Goal: Task Accomplishment & Management: Manage account settings

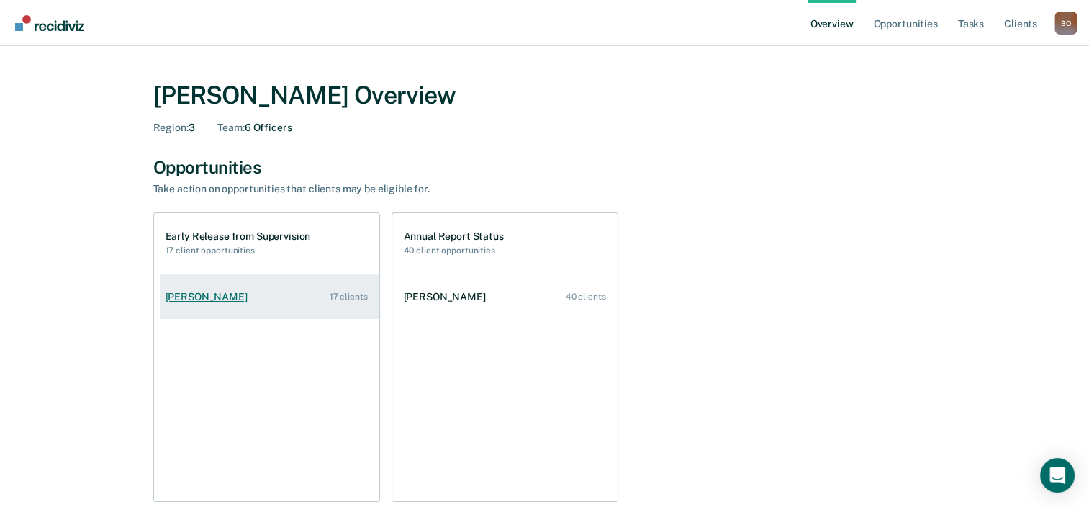
click at [189, 300] on div "[PERSON_NAME]" at bounding box center [210, 297] width 88 height 12
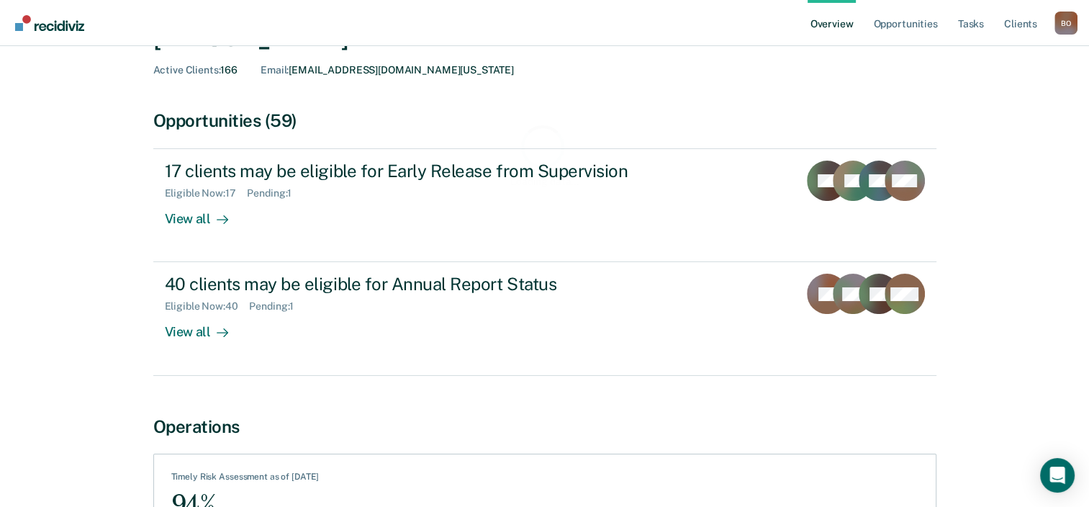
scroll to position [144, 0]
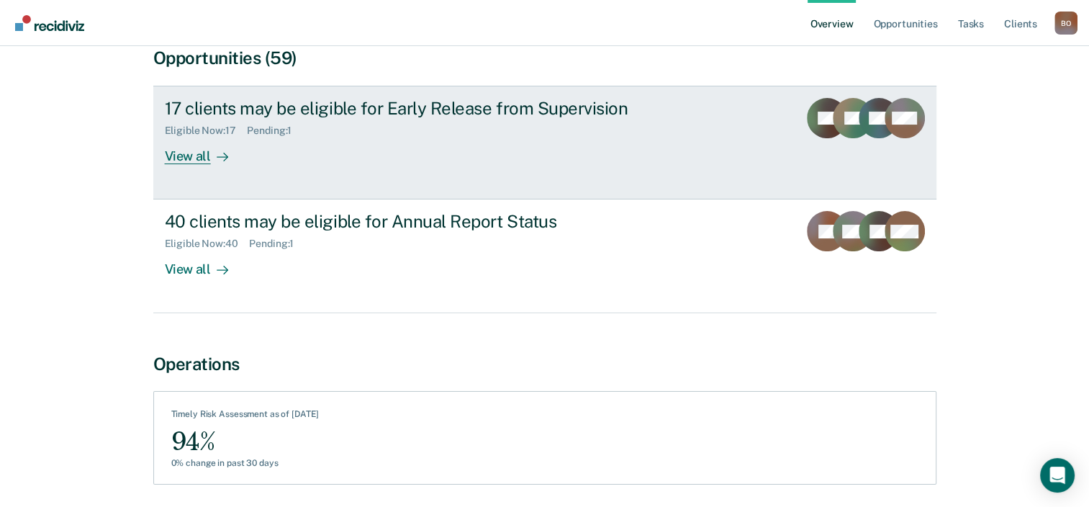
click at [364, 143] on div "17 clients may be eligible for Early Release from Supervision Eligible Now : 17…" at bounding box center [435, 131] width 540 height 66
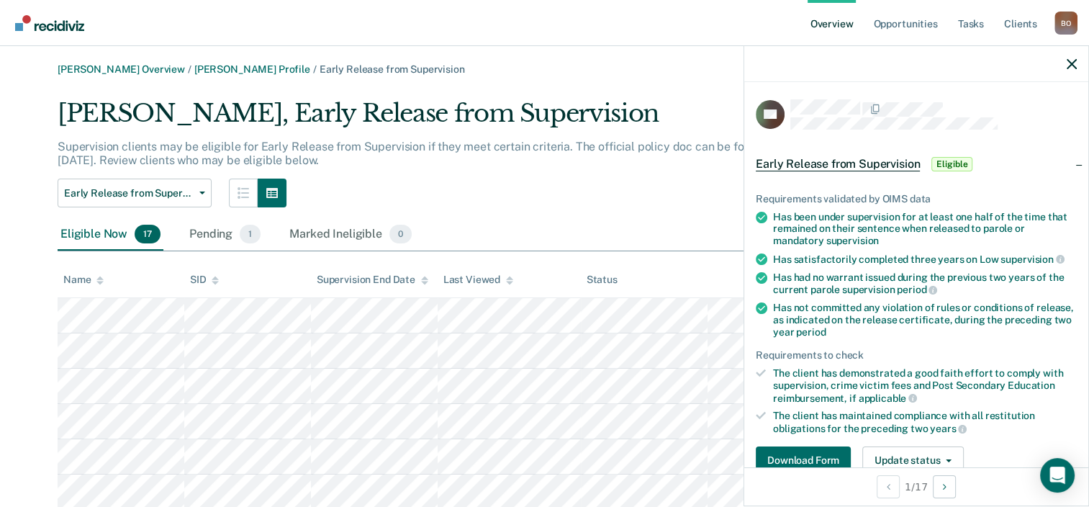
scroll to position [144, 0]
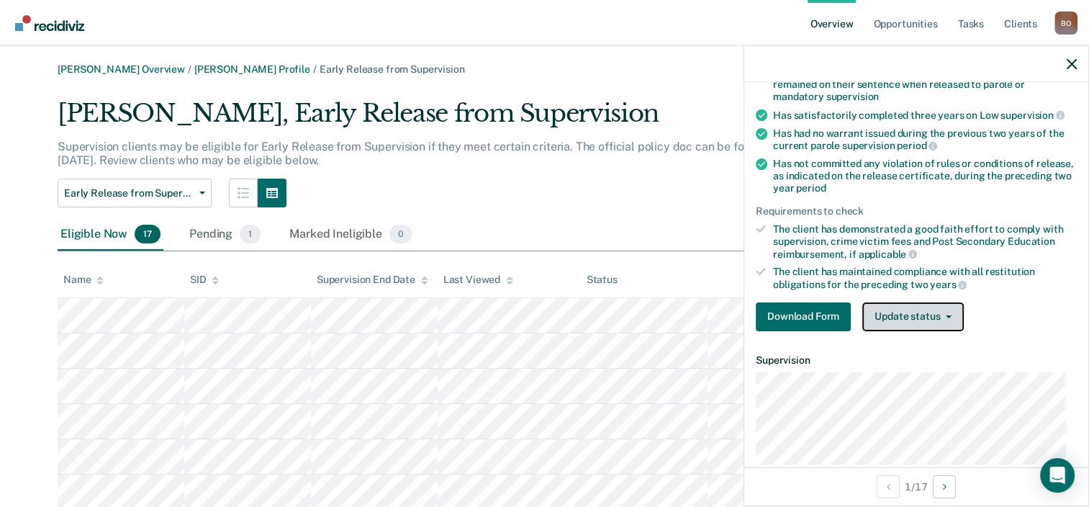
click at [912, 305] on button "Update status" at bounding box center [914, 316] width 102 height 29
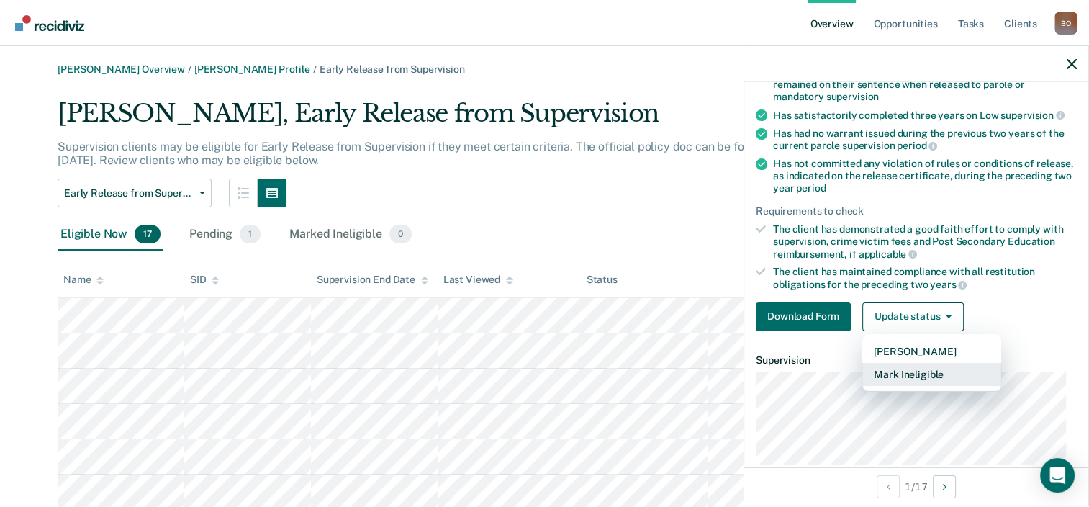
click at [908, 371] on button "Mark Ineligible" at bounding box center [932, 374] width 139 height 23
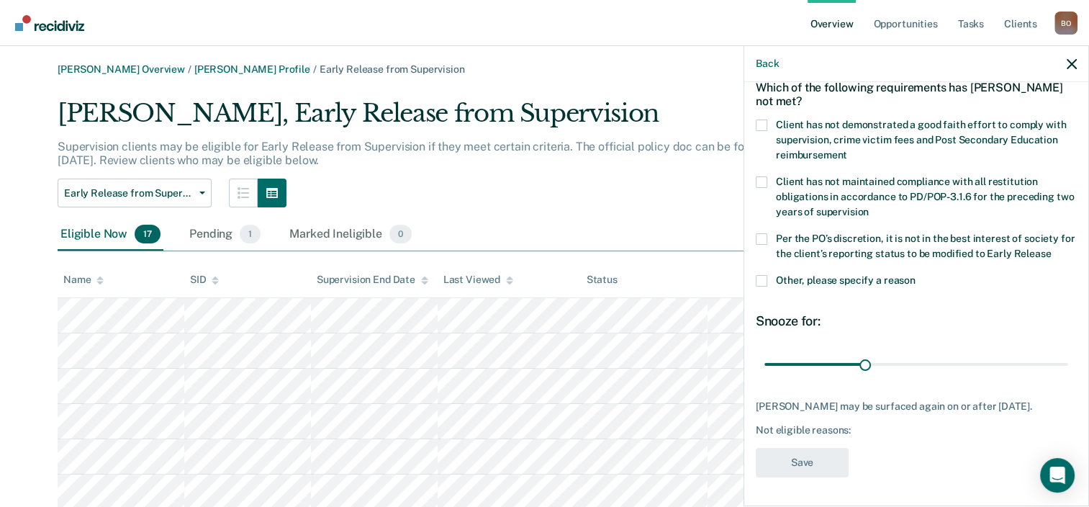
scroll to position [70, 0]
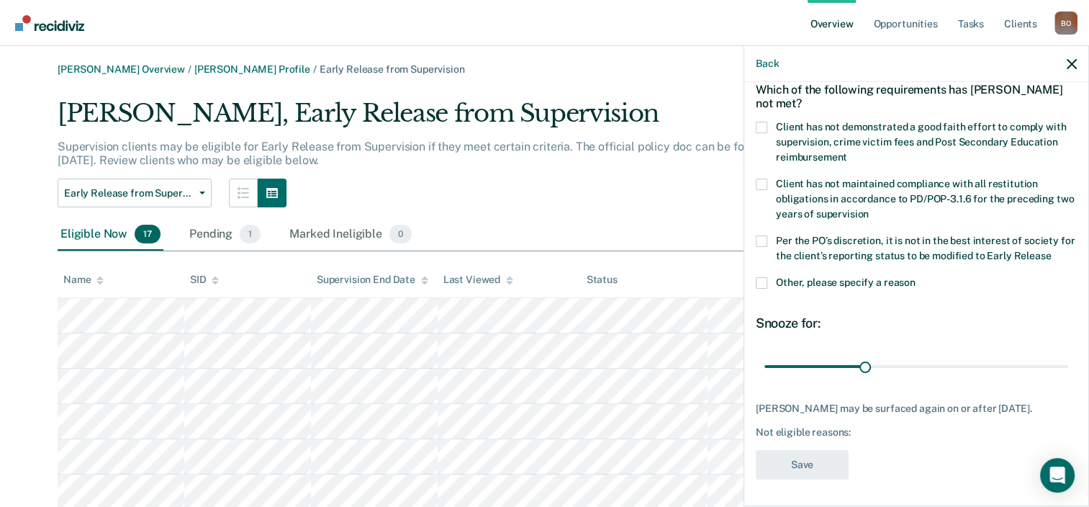
click at [765, 126] on span at bounding box center [762, 128] width 12 height 12
click at [848, 152] on input "Client has not demonstrated a good faith effort to comply with supervision, cri…" at bounding box center [848, 152] width 0 height 0
click at [806, 462] on button "Save" at bounding box center [802, 465] width 93 height 30
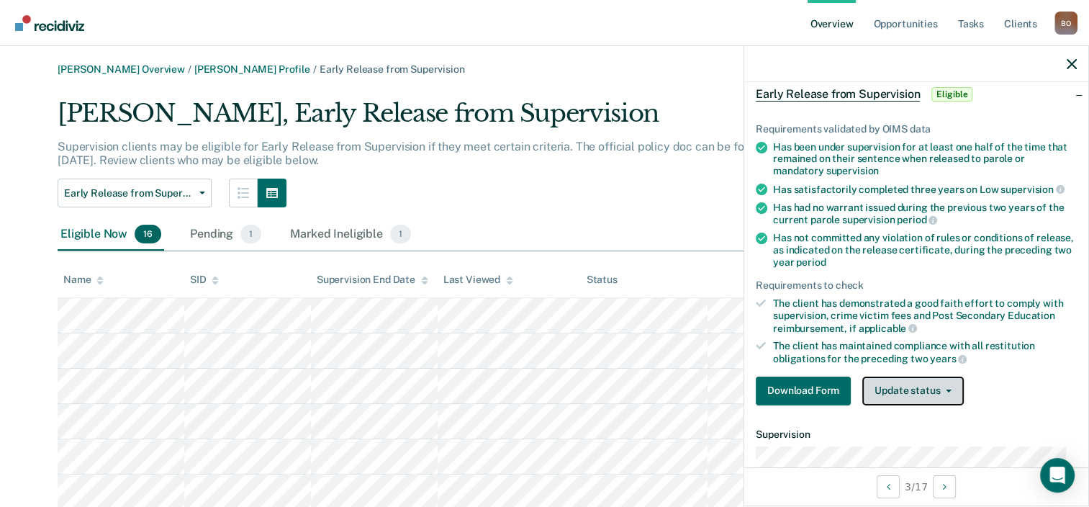
click at [953, 393] on button "Update status" at bounding box center [914, 391] width 102 height 29
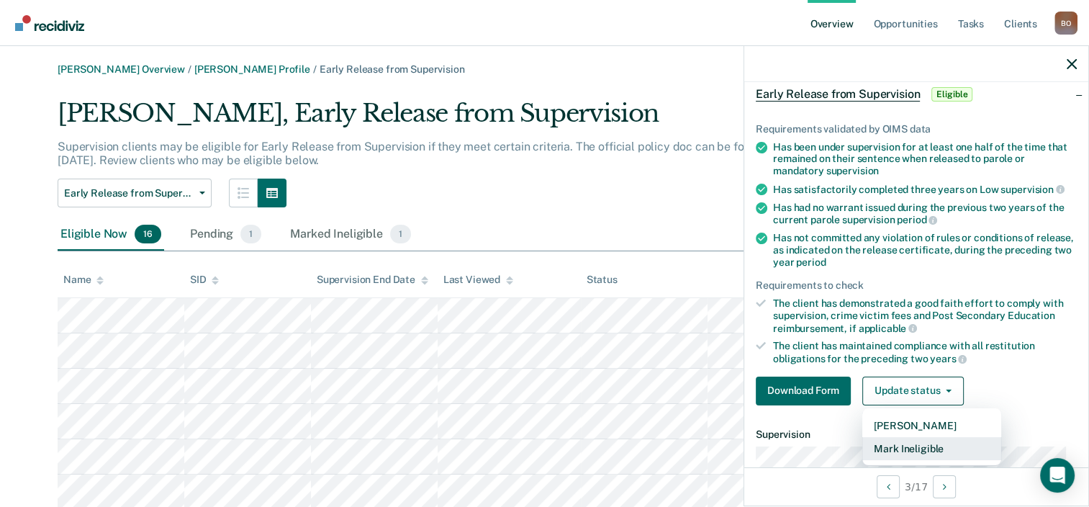
click at [894, 443] on button "Mark Ineligible" at bounding box center [932, 448] width 139 height 23
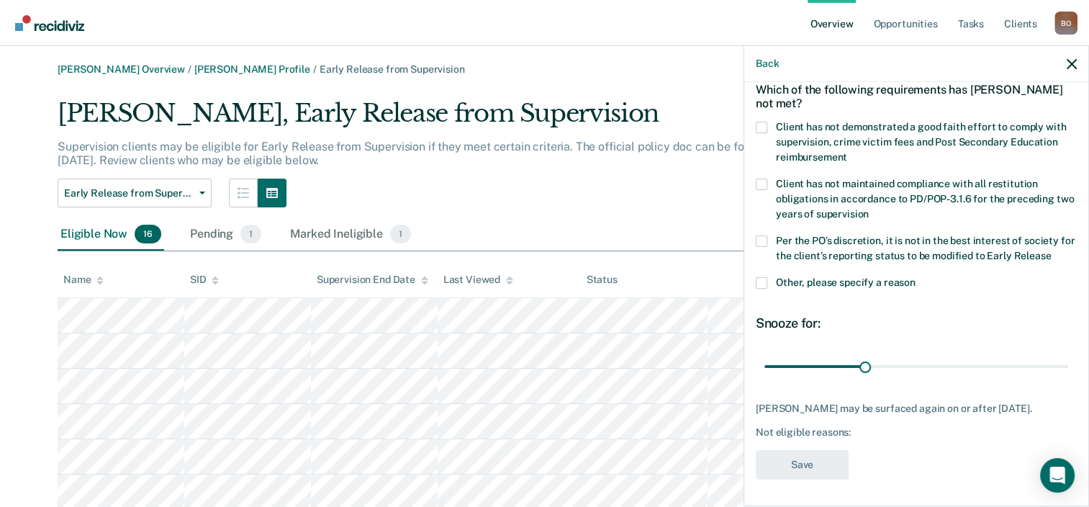
click at [806, 122] on span "Client has not demonstrated a good faith effort to comply with supervision, cri…" at bounding box center [921, 142] width 290 height 42
click at [848, 152] on input "Client has not demonstrated a good faith effort to comply with supervision, cri…" at bounding box center [848, 152] width 0 height 0
click at [806, 460] on button "Save" at bounding box center [802, 465] width 93 height 30
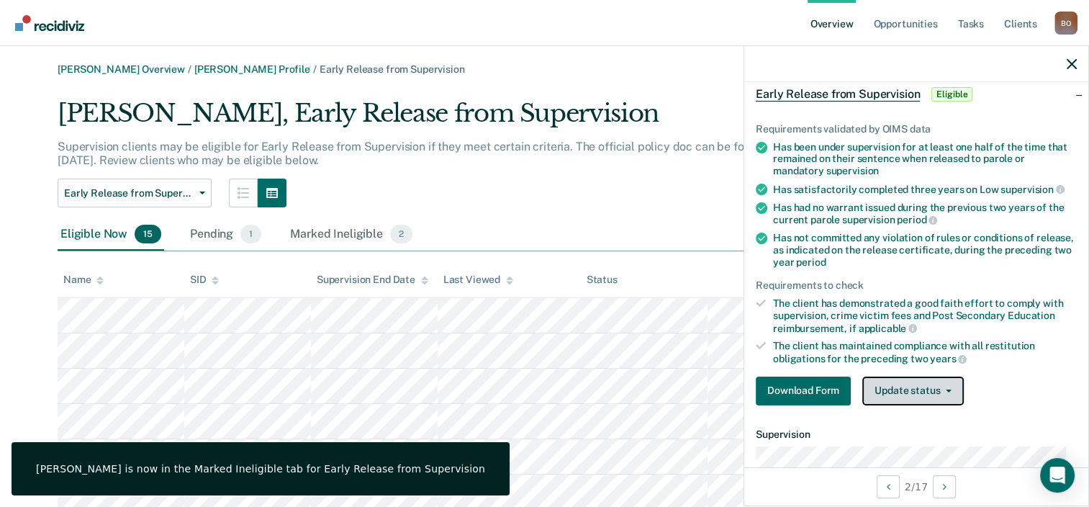
click at [913, 382] on button "Update status" at bounding box center [914, 391] width 102 height 29
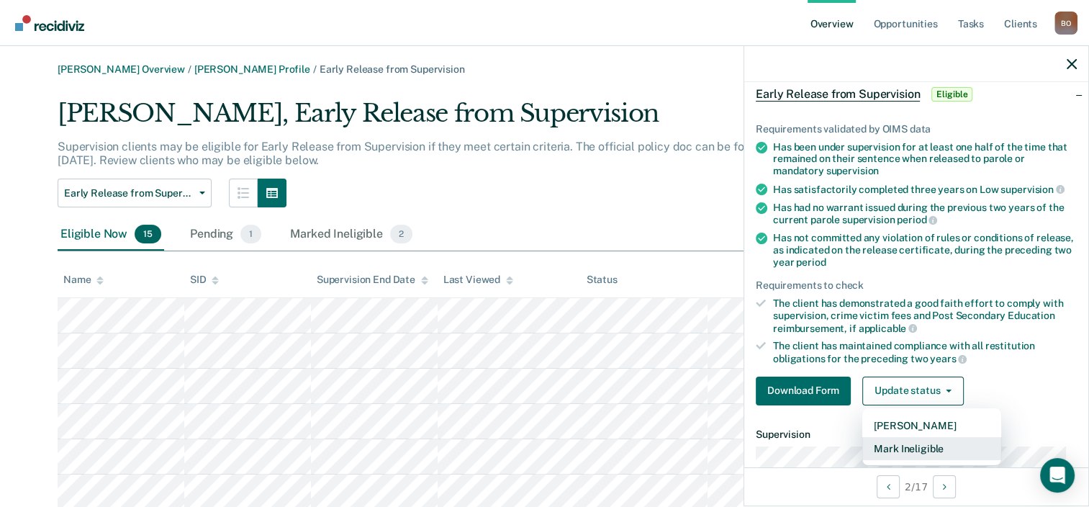
click at [913, 441] on button "Mark Ineligible" at bounding box center [932, 448] width 139 height 23
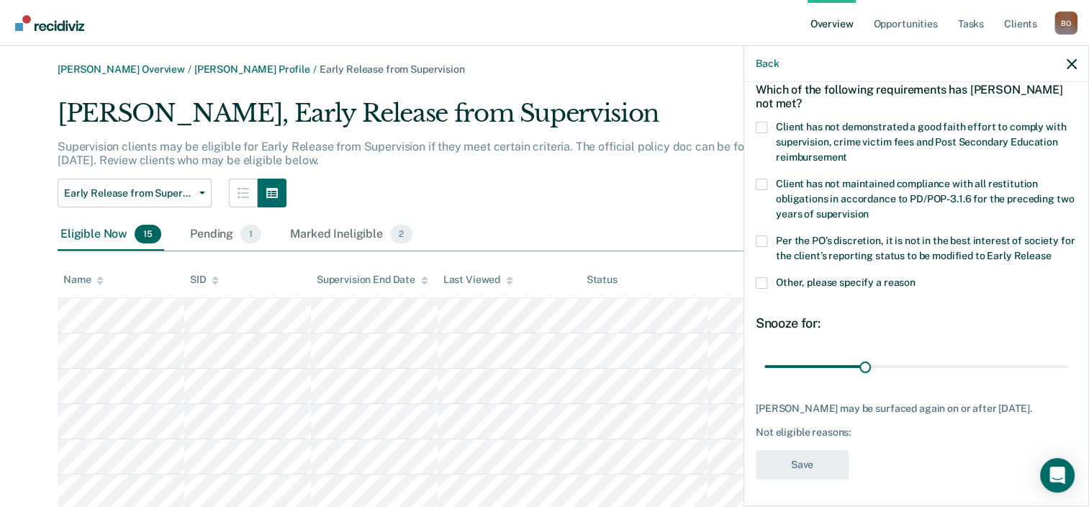
scroll to position [216, 0]
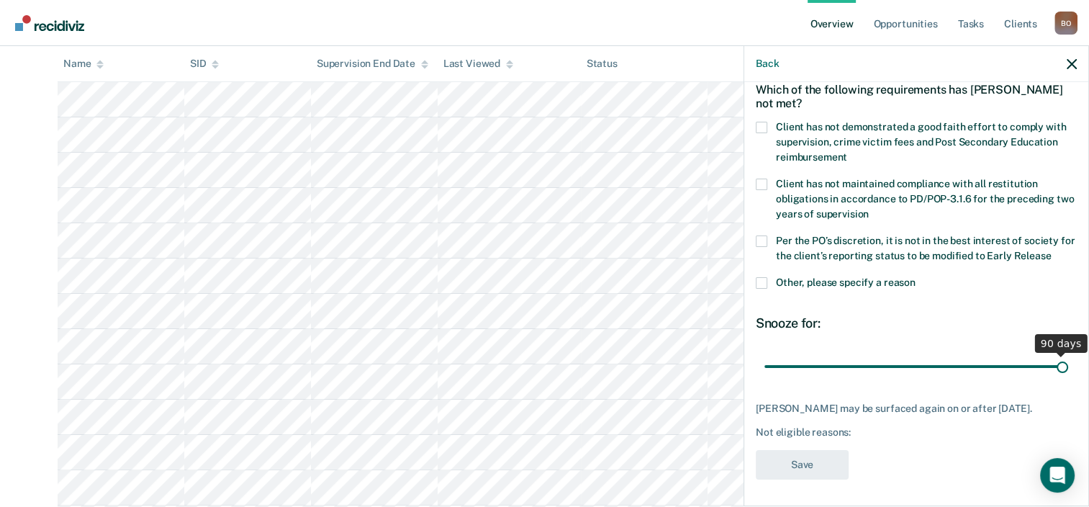
drag, startPoint x: 864, startPoint y: 367, endPoint x: 1195, endPoint y: 364, distance: 330.5
type input "90"
click at [1069, 364] on input "range" at bounding box center [917, 366] width 304 height 25
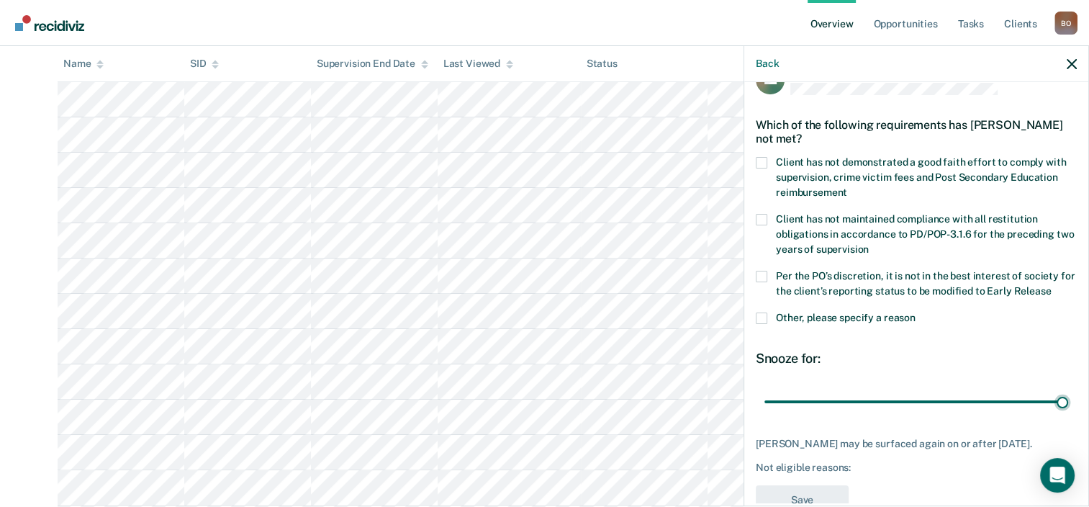
scroll to position [0, 0]
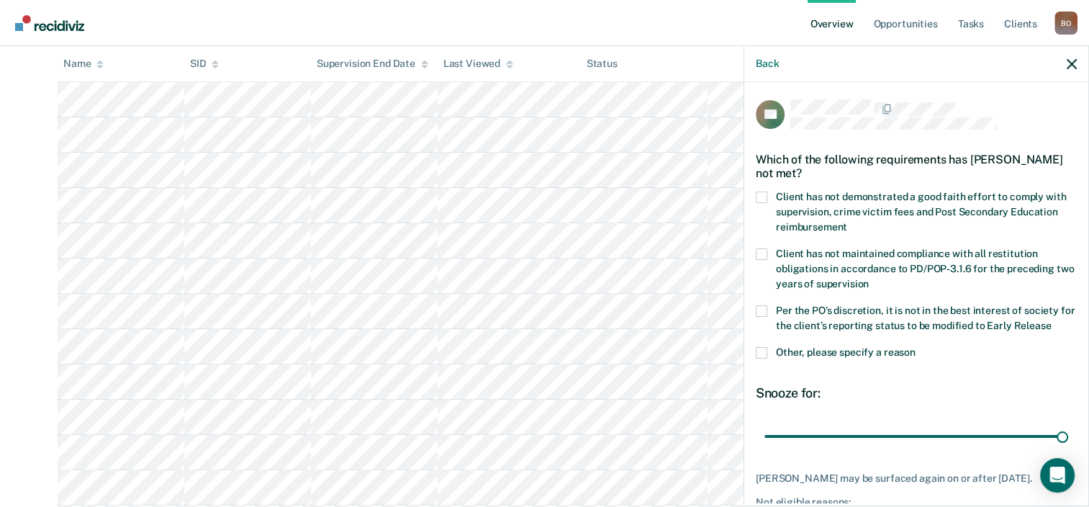
click at [767, 192] on label "Client has not demonstrated a good faith effort to comply with supervision, cri…" at bounding box center [916, 214] width 321 height 45
click at [848, 222] on input "Client has not demonstrated a good faith effort to comply with supervision, cri…" at bounding box center [848, 222] width 0 height 0
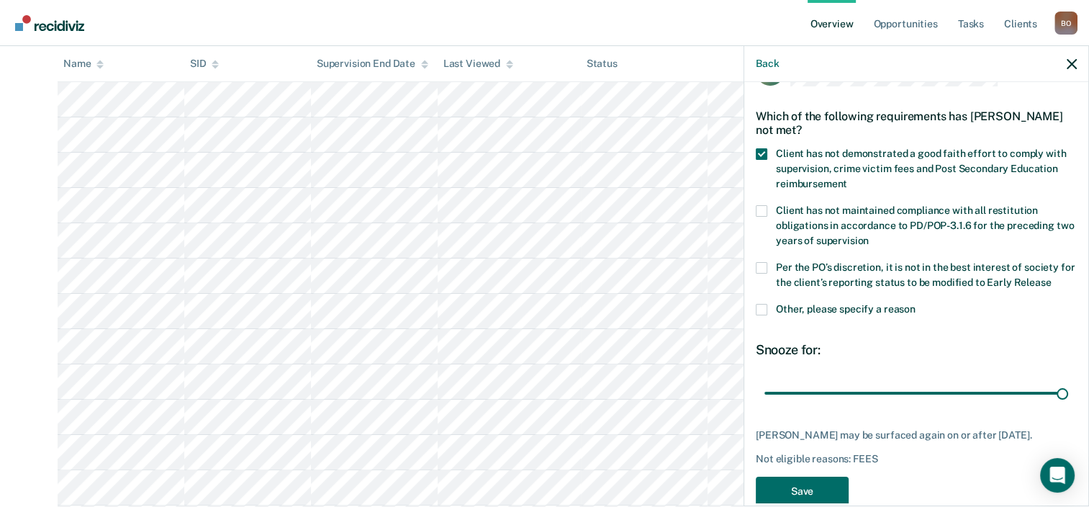
scroll to position [82, 0]
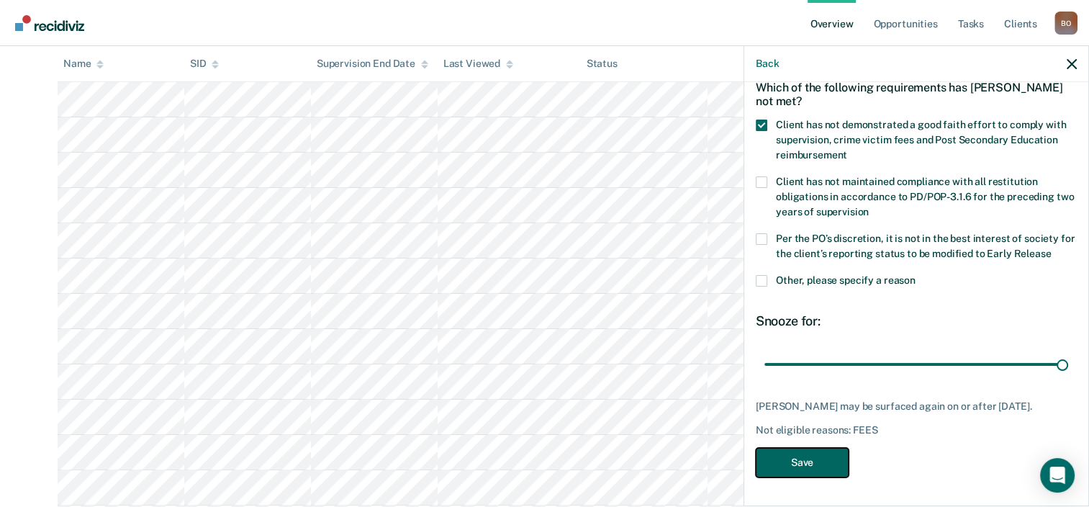
click at [795, 469] on button "Save" at bounding box center [802, 463] width 93 height 30
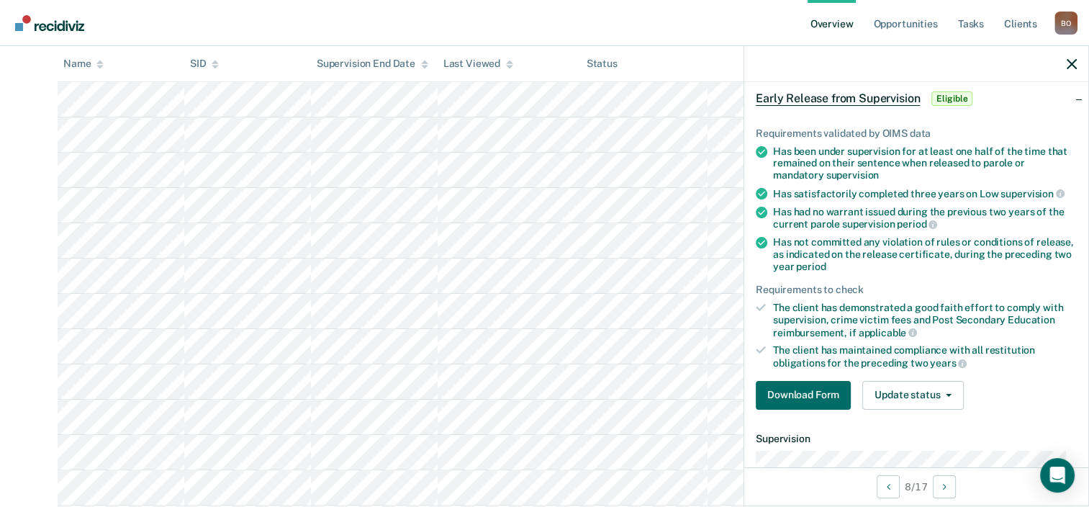
scroll to position [216, 0]
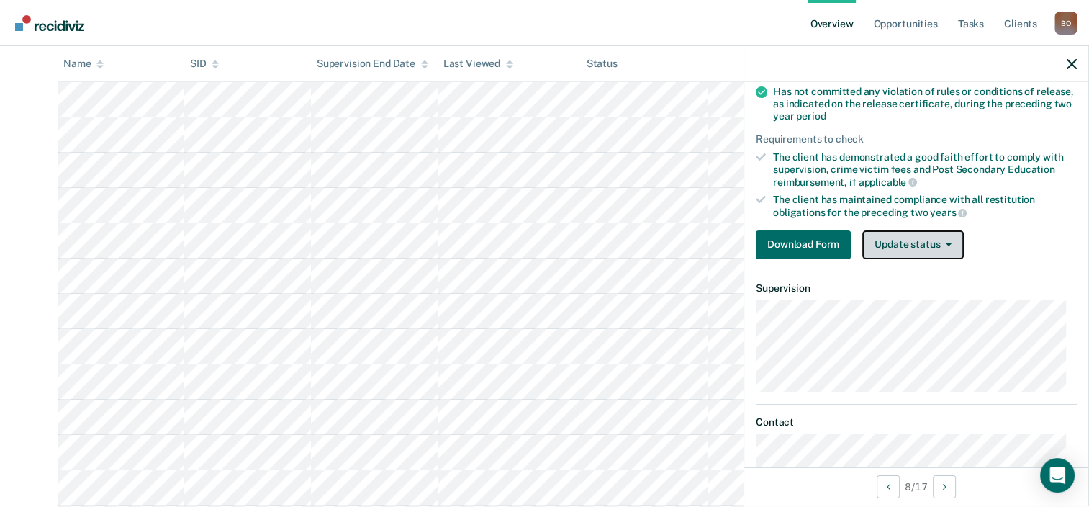
click at [913, 251] on button "Update status" at bounding box center [914, 244] width 102 height 29
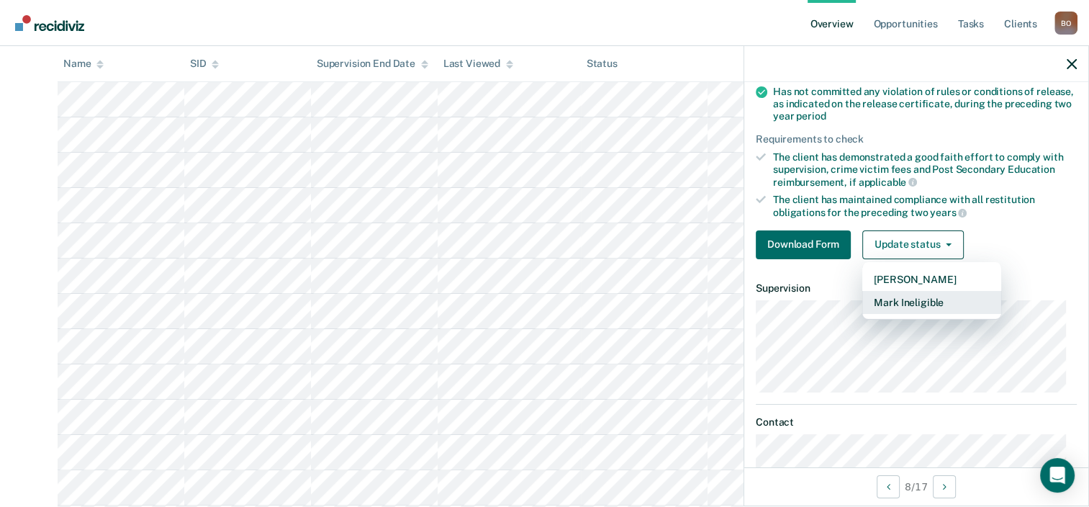
click at [909, 295] on button "Mark Ineligible" at bounding box center [932, 302] width 139 height 23
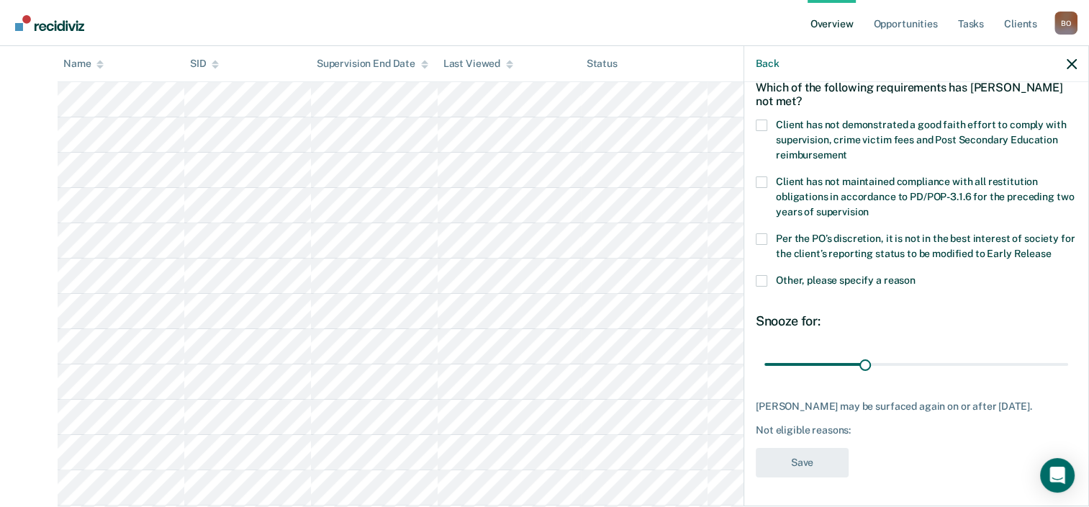
click at [762, 120] on span at bounding box center [762, 126] width 12 height 12
click at [848, 150] on input "Client has not demonstrated a good faith effort to comply with supervision, cri…" at bounding box center [848, 150] width 0 height 0
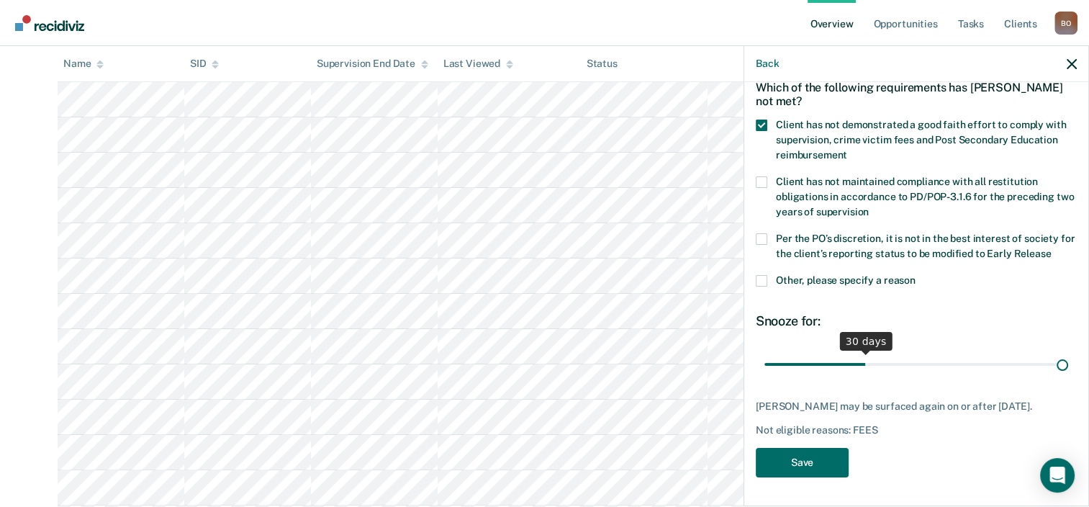
drag, startPoint x: 863, startPoint y: 354, endPoint x: 1227, endPoint y: 354, distance: 364.4
type input "90"
click at [1069, 354] on input "range" at bounding box center [917, 364] width 304 height 25
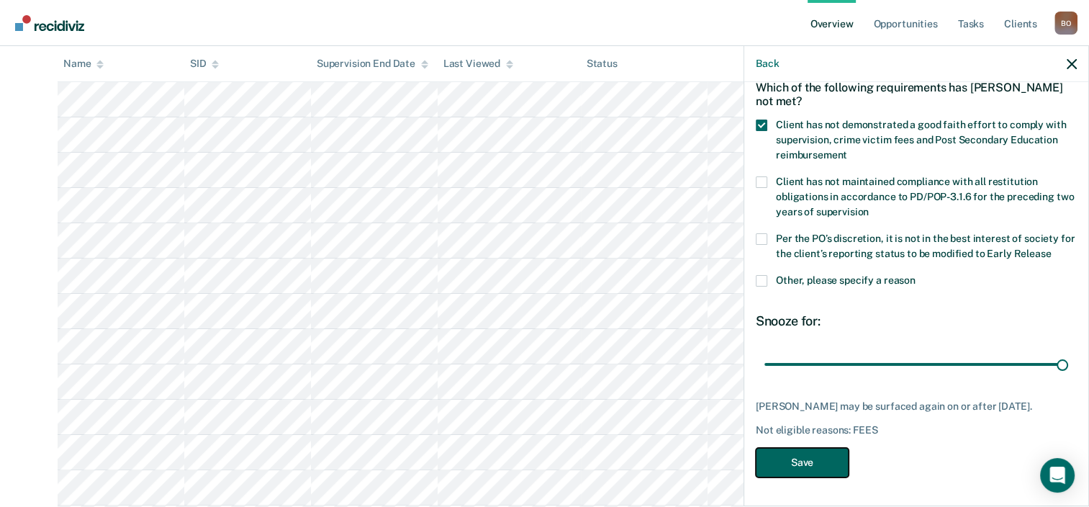
click at [812, 474] on button "Save" at bounding box center [802, 463] width 93 height 30
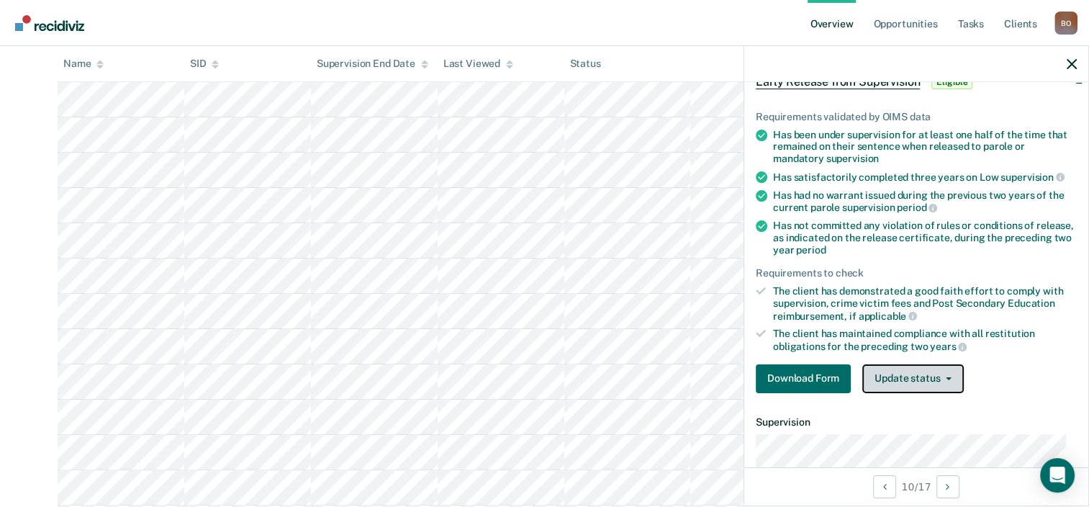
click at [908, 377] on button "Update status" at bounding box center [914, 378] width 102 height 29
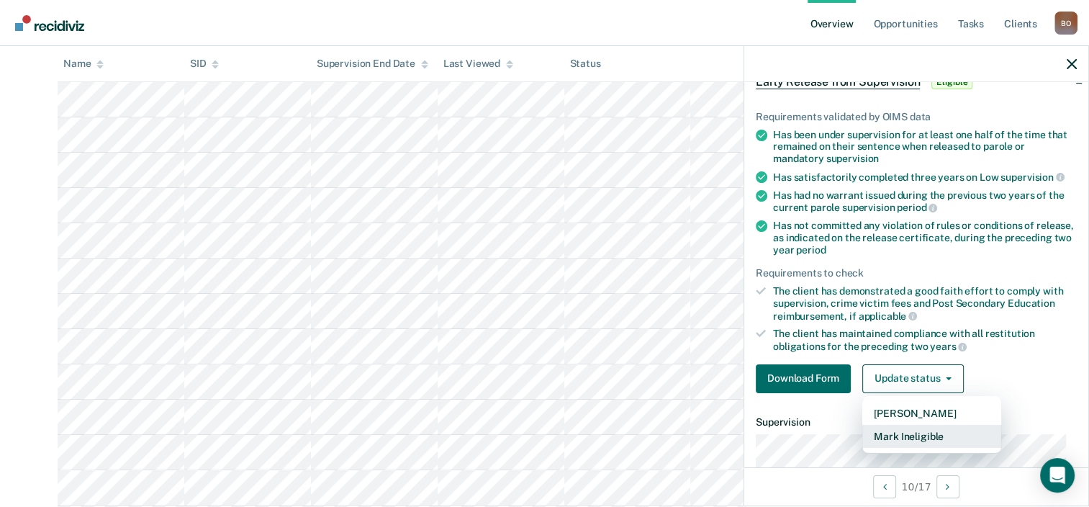
click at [904, 431] on button "Mark Ineligible" at bounding box center [932, 436] width 139 height 23
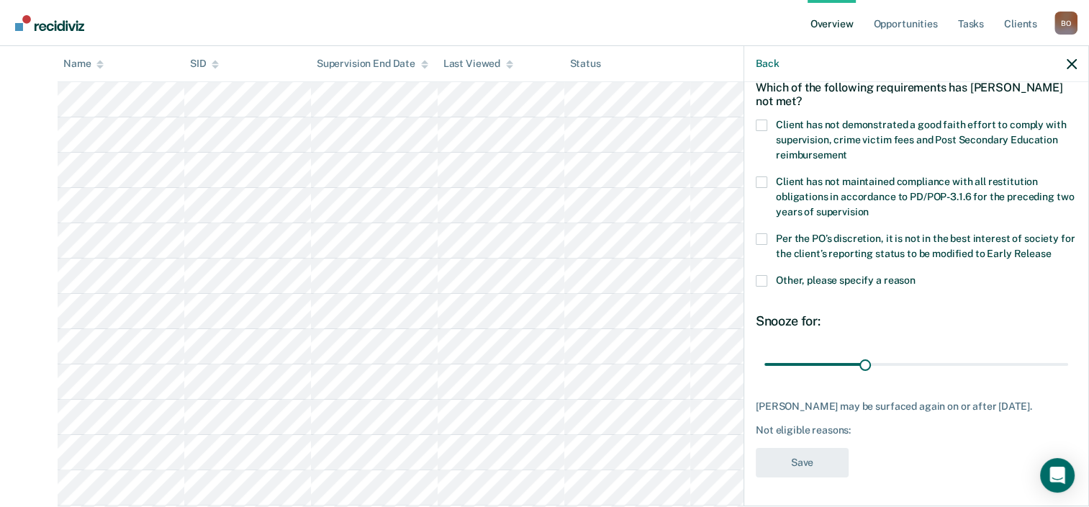
scroll to position [70, 0]
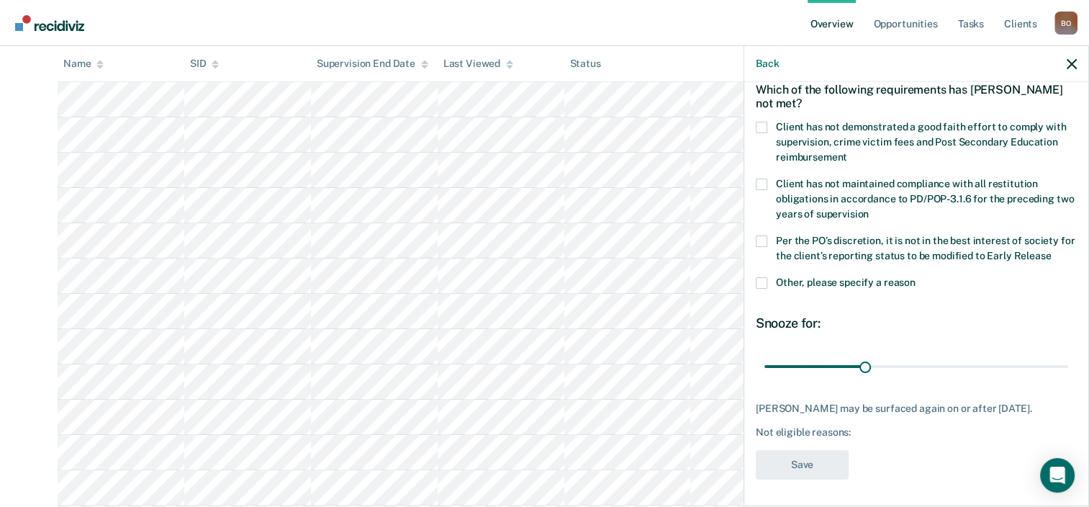
click at [763, 125] on span at bounding box center [762, 128] width 12 height 12
click at [848, 152] on input "Client has not demonstrated a good faith effort to comply with supervision, cri…" at bounding box center [848, 152] width 0 height 0
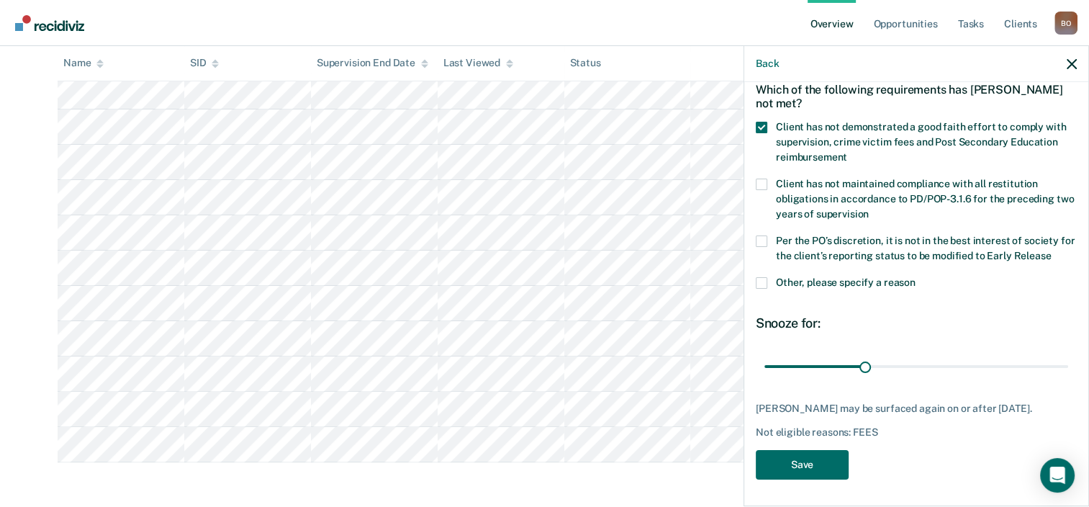
scroll to position [295, 0]
drag, startPoint x: 861, startPoint y: 367, endPoint x: 1151, endPoint y: 364, distance: 290.2
type input "90"
click at [1069, 364] on input "range" at bounding box center [917, 366] width 304 height 25
click at [826, 461] on button "Save" at bounding box center [802, 465] width 93 height 30
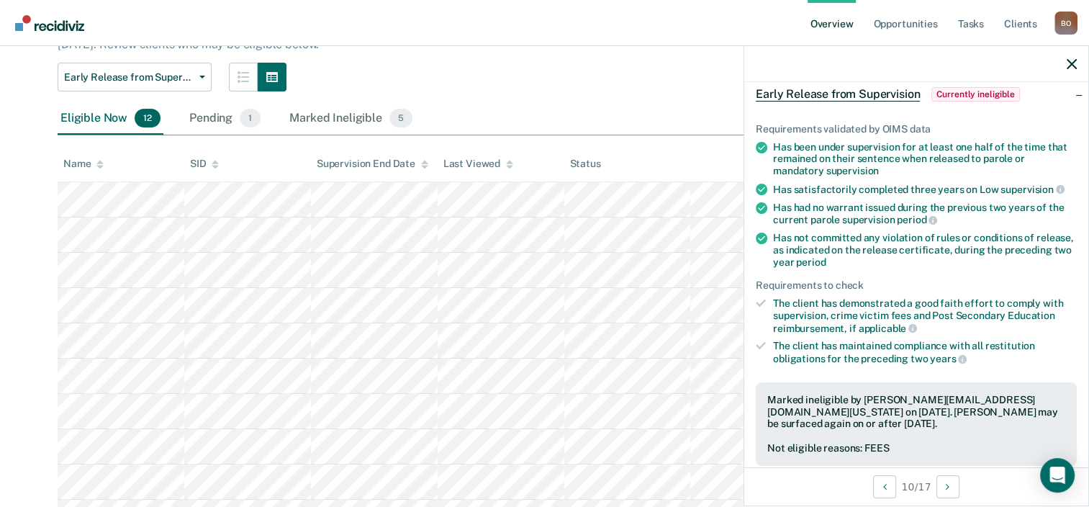
scroll to position [187, 0]
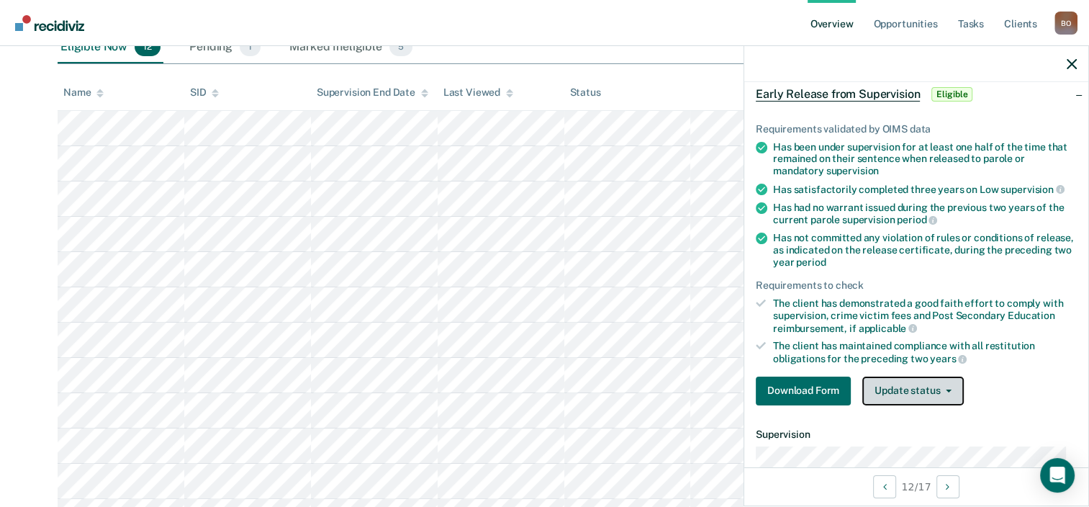
click at [920, 392] on button "Update status" at bounding box center [914, 391] width 102 height 29
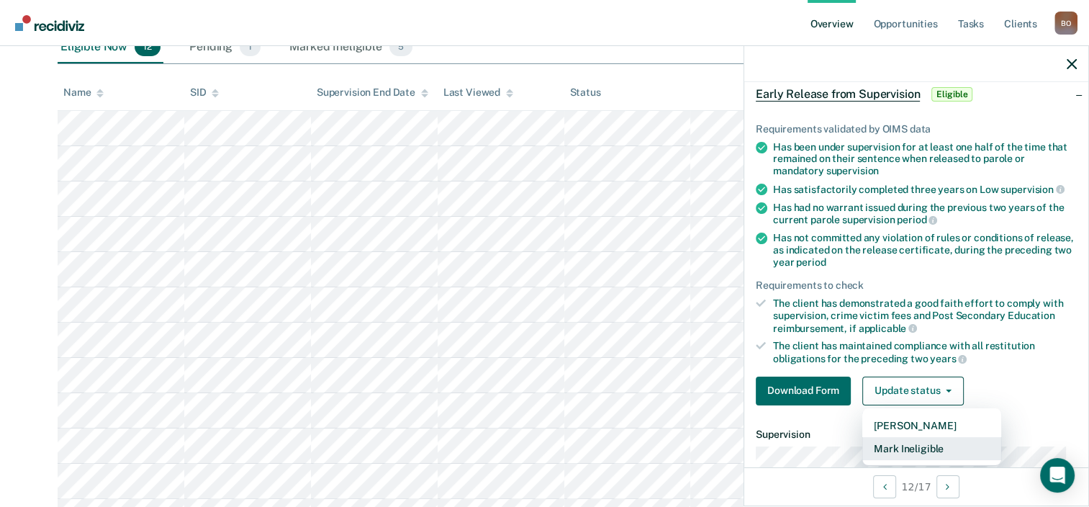
click at [919, 441] on button "Mark Ineligible" at bounding box center [932, 448] width 139 height 23
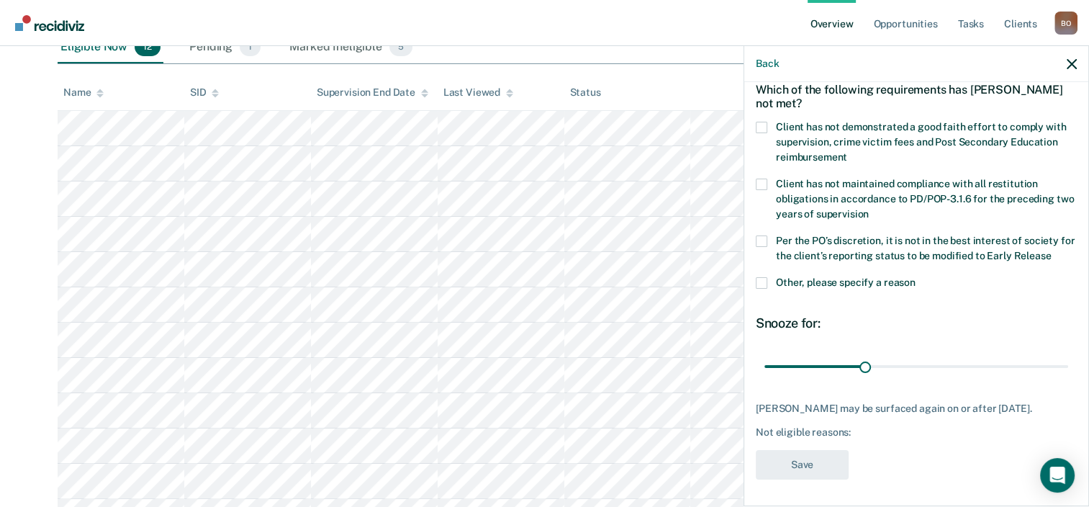
click at [825, 121] on span "Client has not demonstrated a good faith effort to comply with supervision, cri…" at bounding box center [921, 142] width 290 height 42
click at [848, 152] on input "Client has not demonstrated a good faith effort to comply with supervision, cri…" at bounding box center [848, 152] width 0 height 0
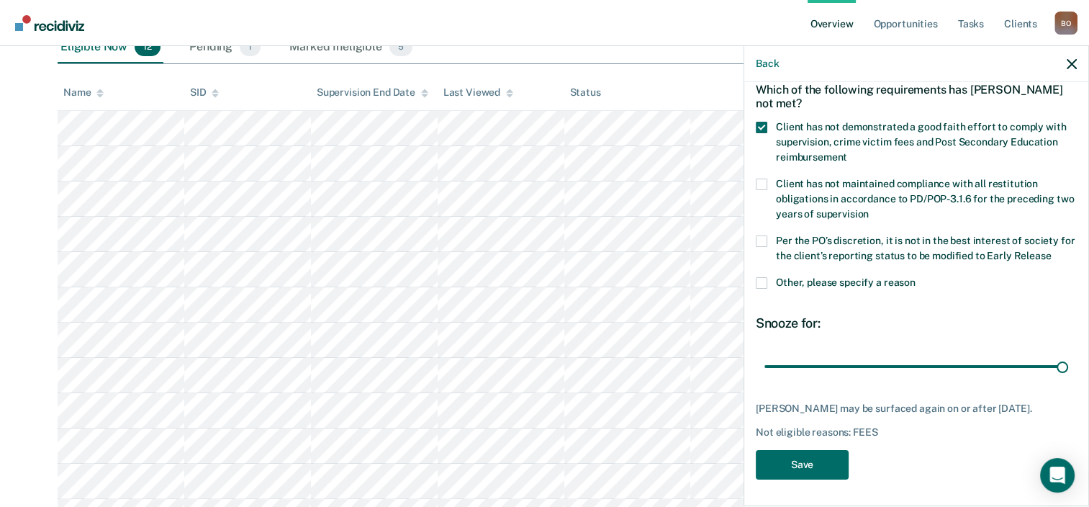
drag, startPoint x: 857, startPoint y: 364, endPoint x: 1058, endPoint y: 369, distance: 201.7
type input "90"
click at [1069, 361] on input "range" at bounding box center [917, 366] width 304 height 25
click at [792, 466] on button "Save" at bounding box center [802, 465] width 93 height 30
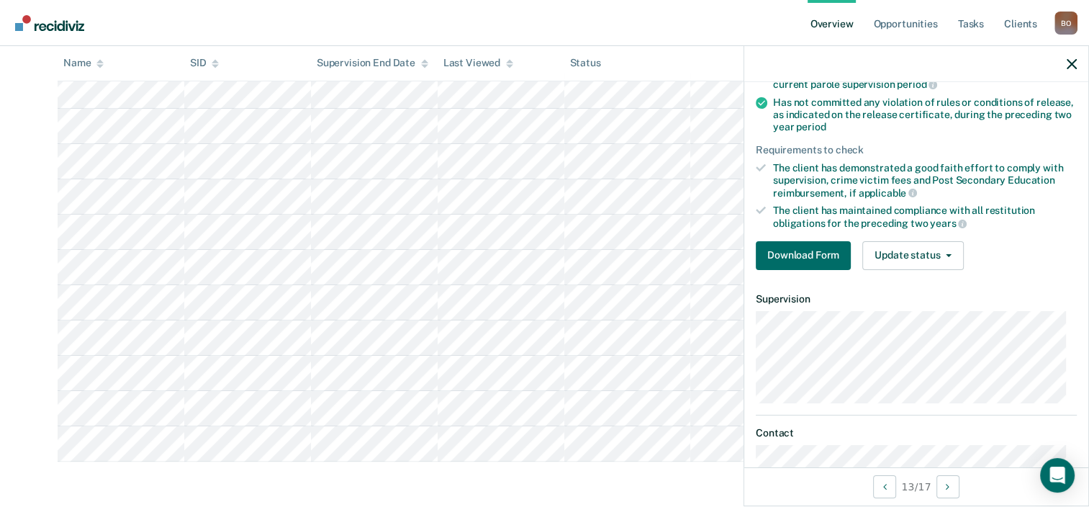
scroll to position [214, 0]
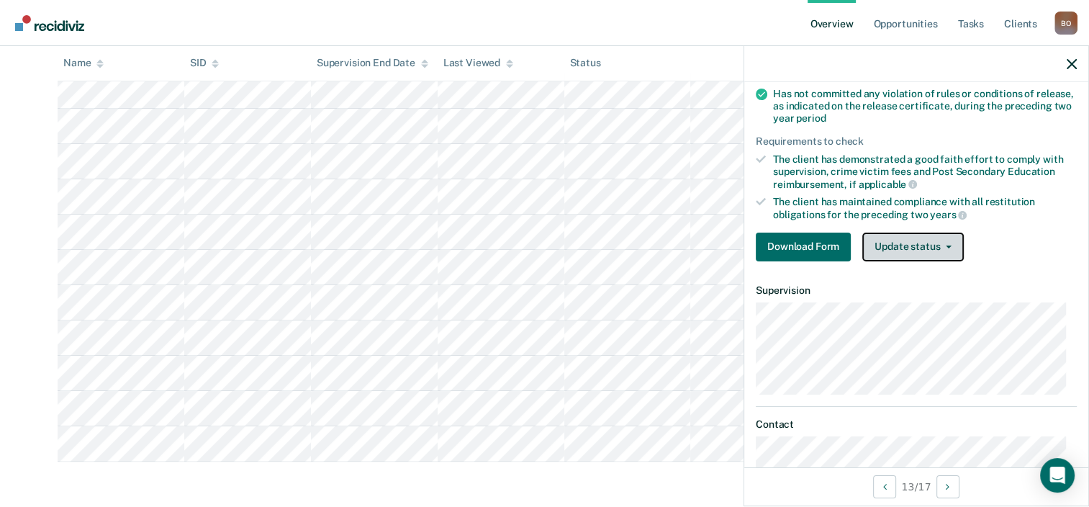
click at [912, 244] on button "Update status" at bounding box center [914, 247] width 102 height 29
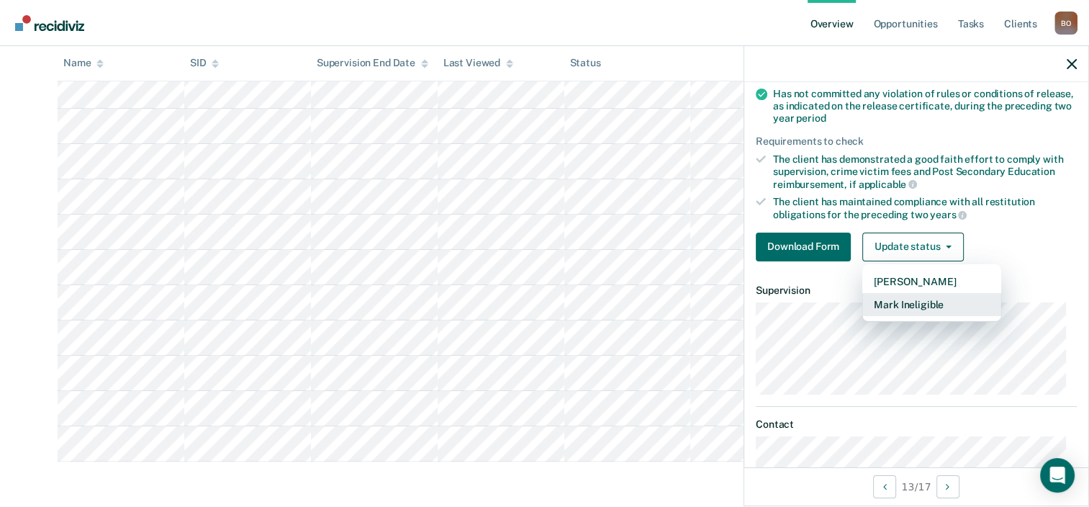
click at [920, 305] on button "Mark Ineligible" at bounding box center [932, 304] width 139 height 23
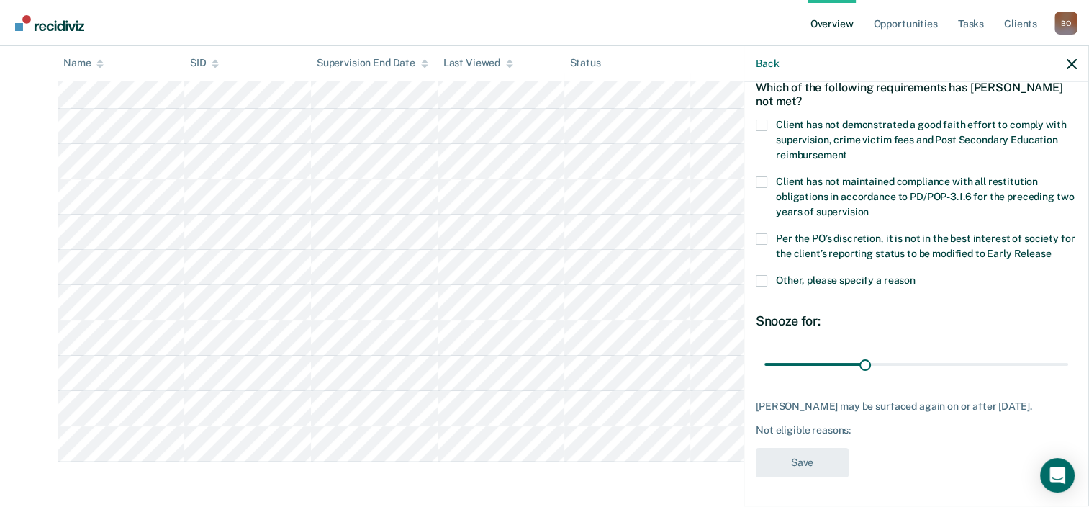
scroll to position [0, 0]
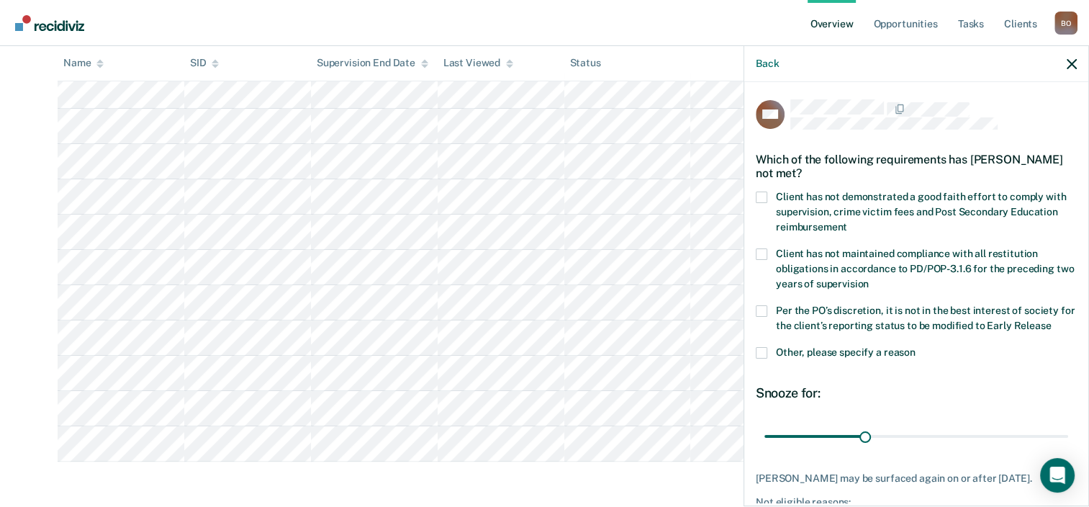
click at [812, 187] on div "Which of the following requirements has [PERSON_NAME] not met?" at bounding box center [916, 166] width 321 height 50
click at [815, 199] on span "Client has not demonstrated a good faith effort to comply with supervision, cri…" at bounding box center [921, 212] width 290 height 42
click at [848, 222] on input "Client has not demonstrated a good faith effort to comply with supervision, cri…" at bounding box center [848, 222] width 0 height 0
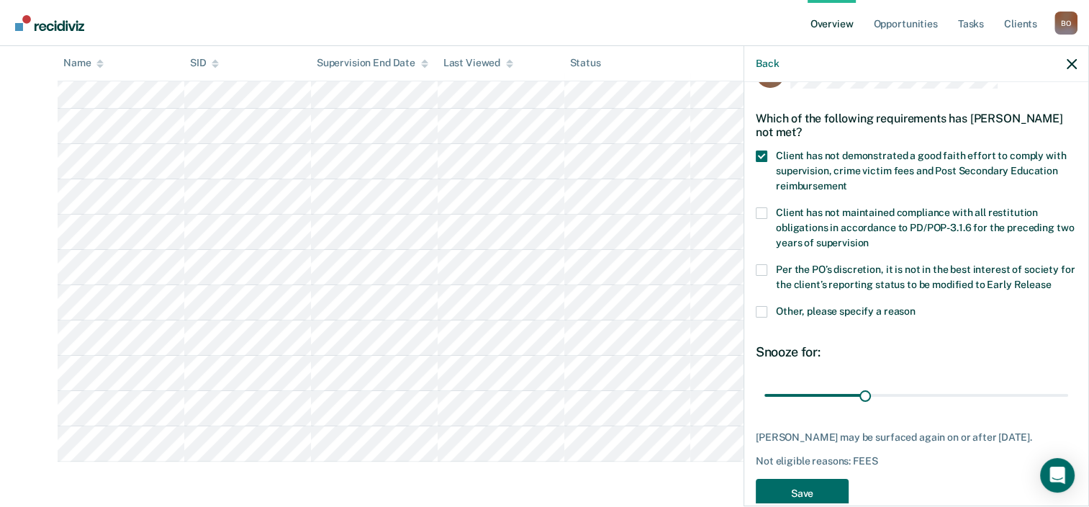
scroll to position [82, 0]
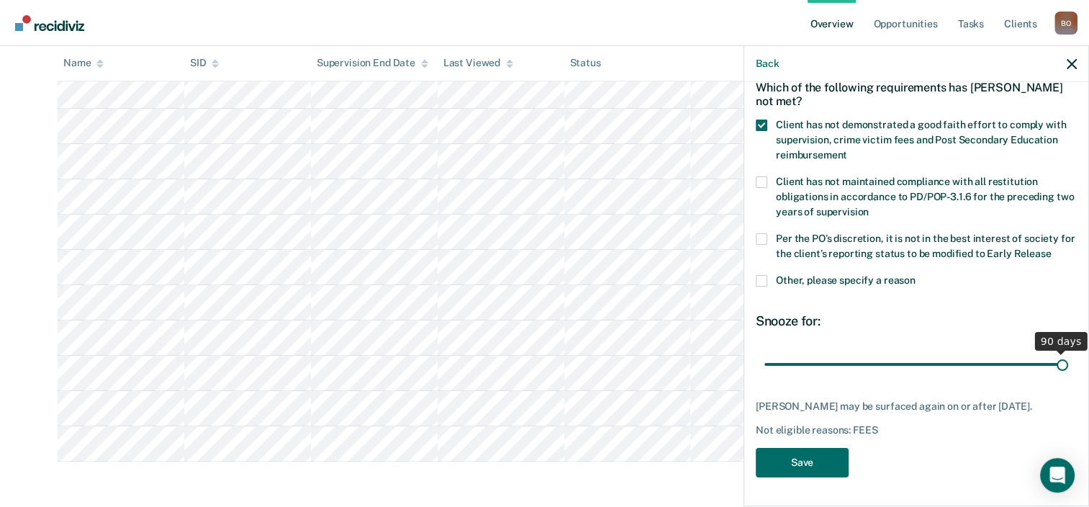
drag, startPoint x: 863, startPoint y: 347, endPoint x: 1205, endPoint y: 346, distance: 342.8
type input "90"
click at [1069, 352] on input "range" at bounding box center [917, 364] width 304 height 25
click at [826, 461] on button "Save" at bounding box center [802, 463] width 93 height 30
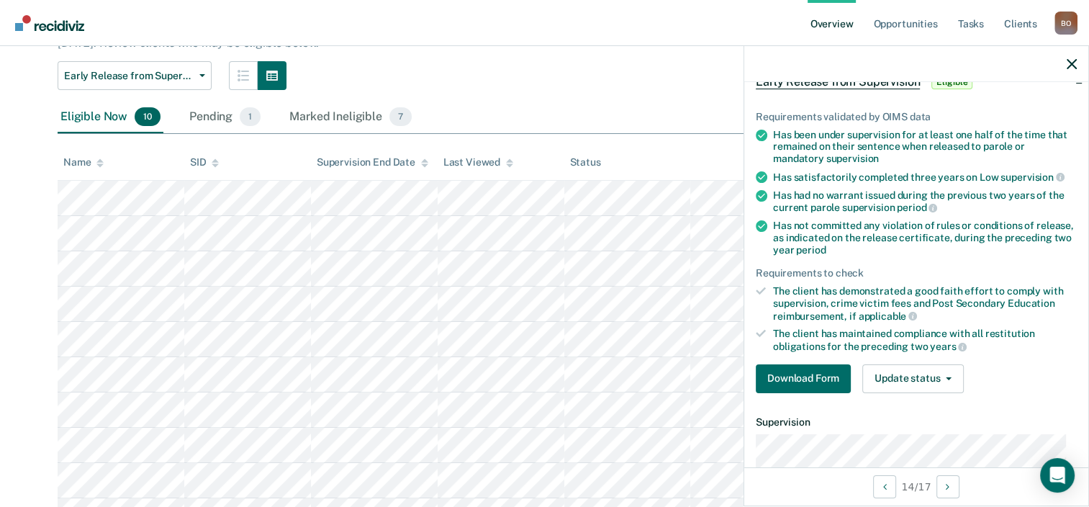
scroll to position [189, 0]
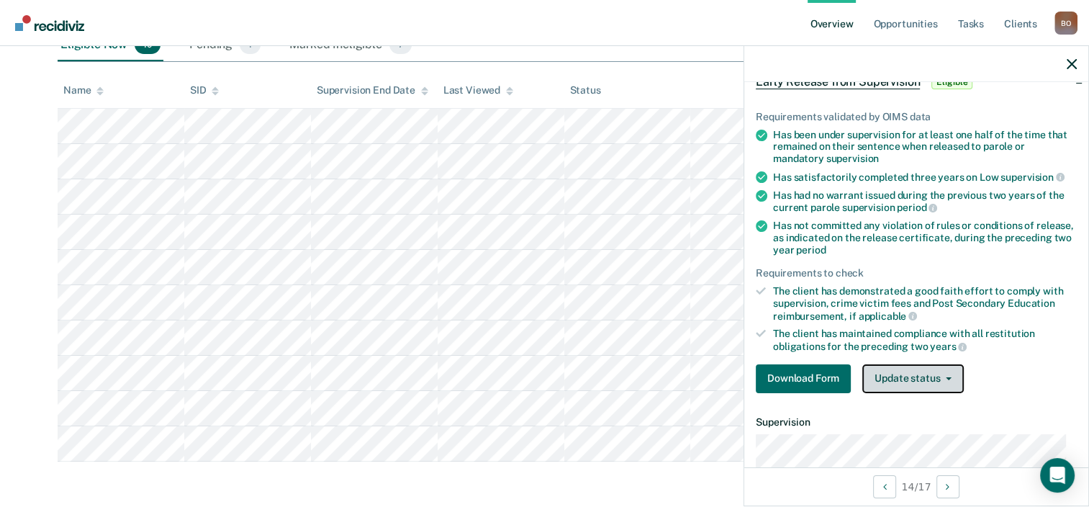
click at [926, 374] on button "Update status" at bounding box center [914, 378] width 102 height 29
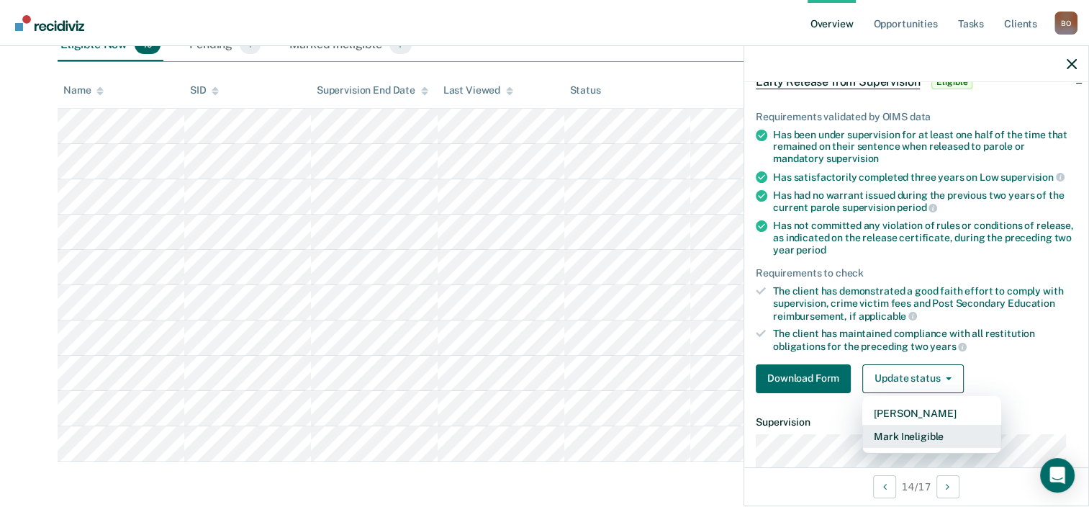
click at [920, 431] on button "Mark Ineligible" at bounding box center [932, 436] width 139 height 23
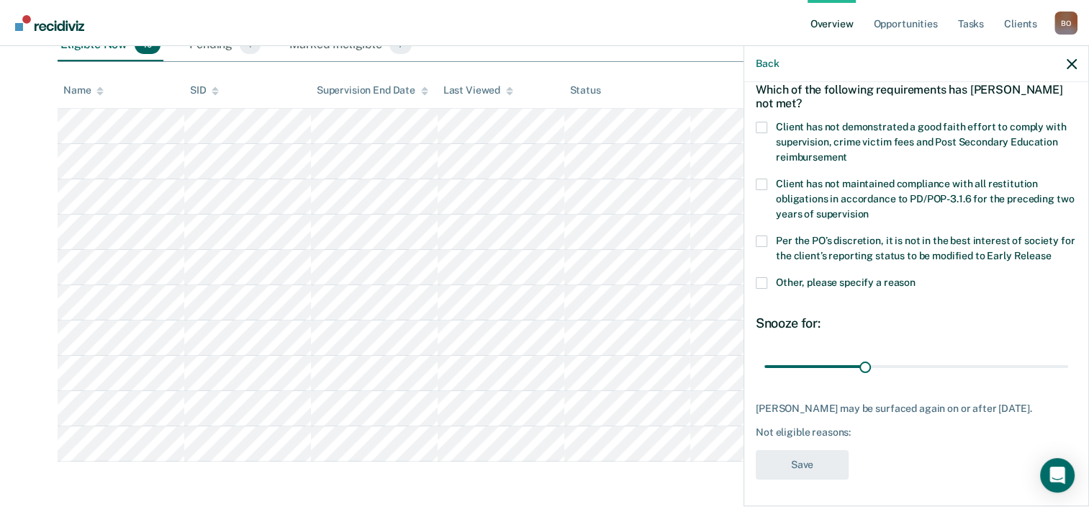
click at [796, 129] on span "Client has not demonstrated a good faith effort to comply with supervision, cri…" at bounding box center [921, 142] width 290 height 42
click at [848, 152] on input "Client has not demonstrated a good faith effort to comply with supervision, cri…" at bounding box center [848, 152] width 0 height 0
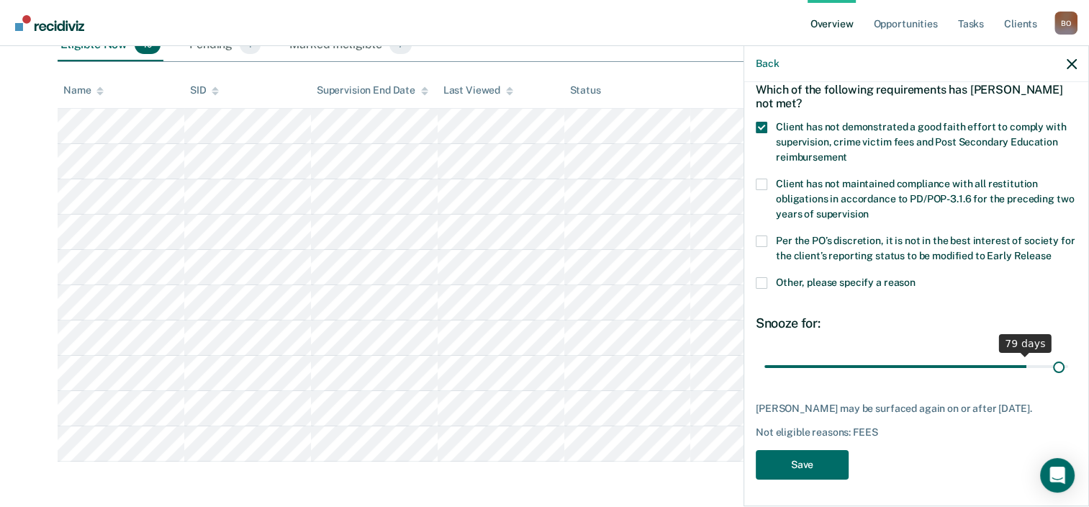
drag, startPoint x: 860, startPoint y: 363, endPoint x: 1053, endPoint y: 368, distance: 193.0
type input "89"
click at [1050, 368] on input "range" at bounding box center [917, 366] width 304 height 25
click at [809, 469] on button "Save" at bounding box center [802, 465] width 93 height 30
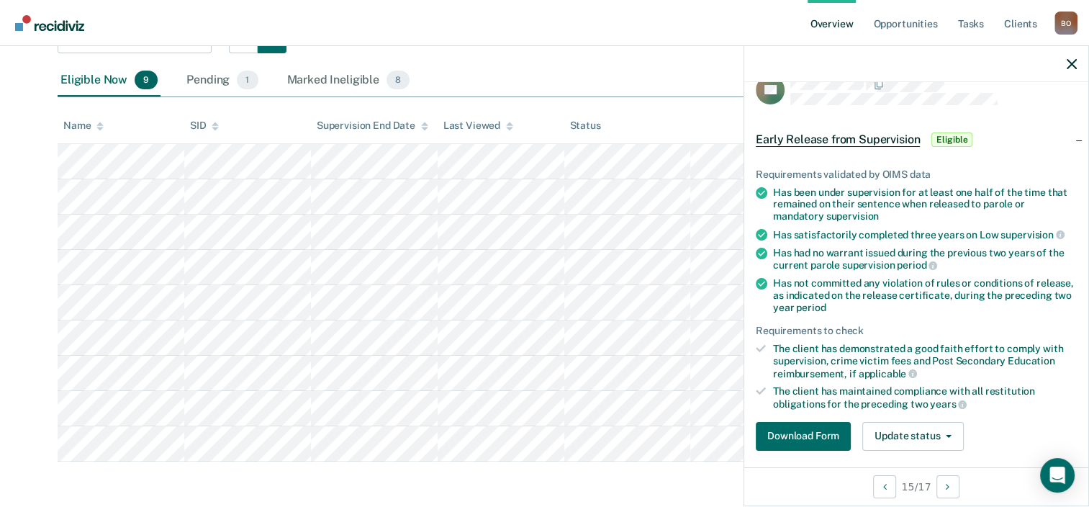
scroll to position [216, 0]
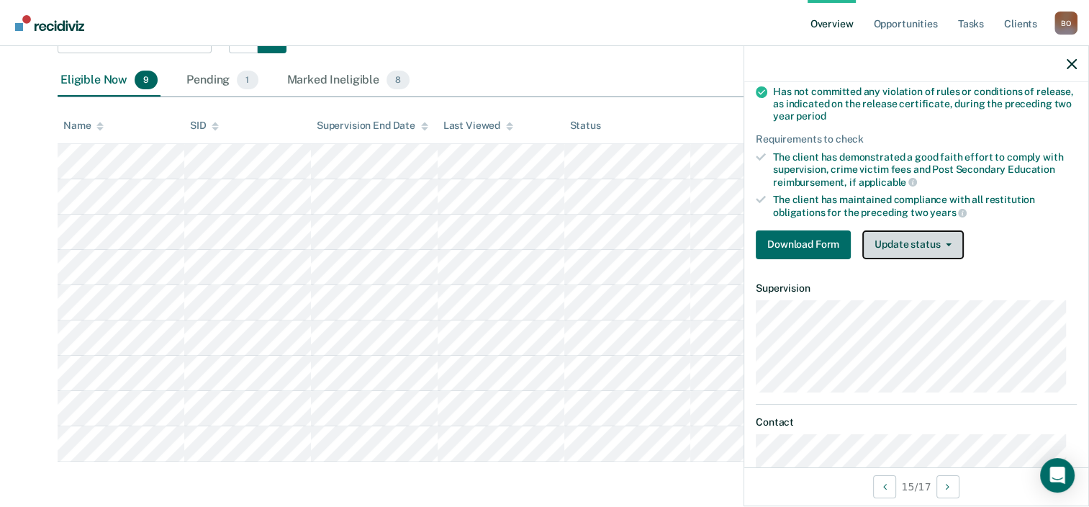
click at [928, 233] on button "Update status" at bounding box center [914, 244] width 102 height 29
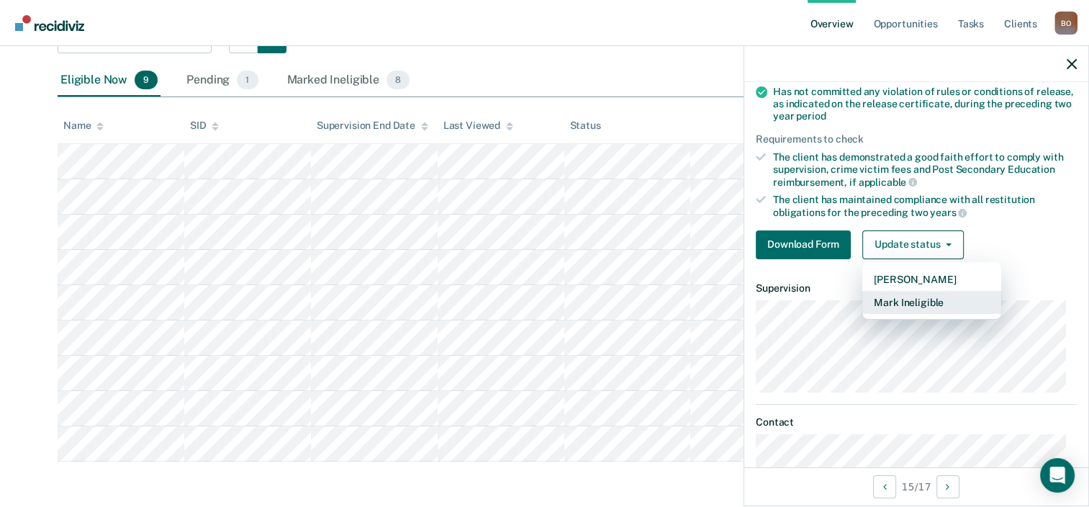
click at [922, 298] on button "Mark Ineligible" at bounding box center [932, 302] width 139 height 23
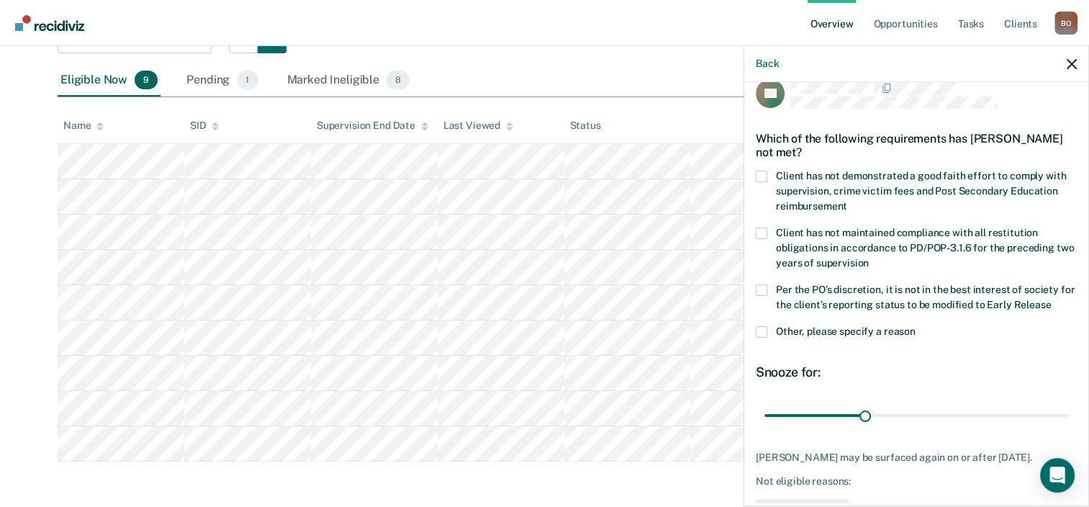
scroll to position [0, 0]
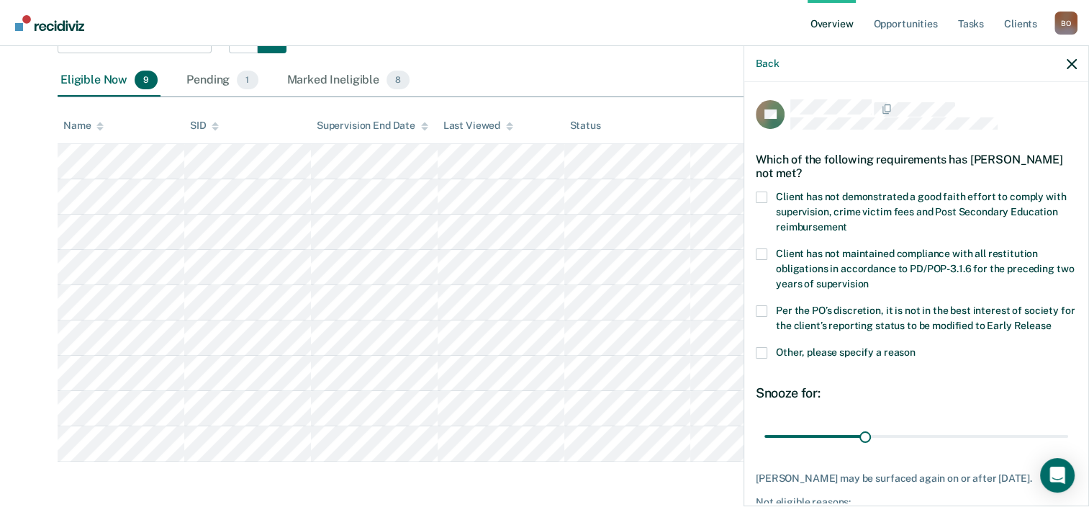
click at [861, 202] on label "Client has not demonstrated a good faith effort to comply with supervision, cri…" at bounding box center [916, 214] width 321 height 45
click at [848, 222] on input "Client has not demonstrated a good faith effort to comply with supervision, cri…" at bounding box center [848, 222] width 0 height 0
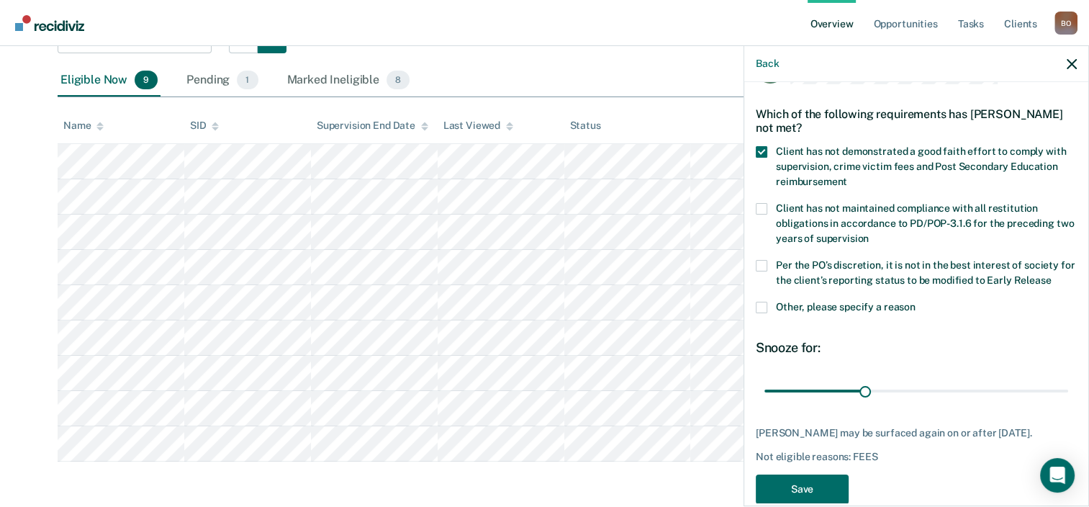
scroll to position [70, 0]
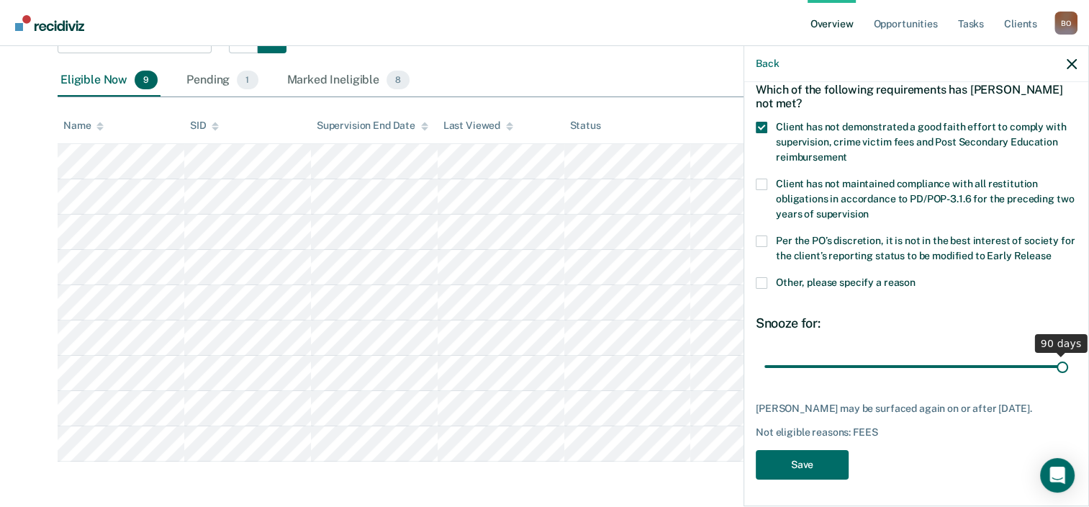
drag, startPoint x: 861, startPoint y: 363, endPoint x: 1105, endPoint y: 361, distance: 244.1
type input "90"
click at [1069, 361] on input "range" at bounding box center [917, 366] width 304 height 25
click at [799, 467] on button "Save" at bounding box center [802, 465] width 93 height 30
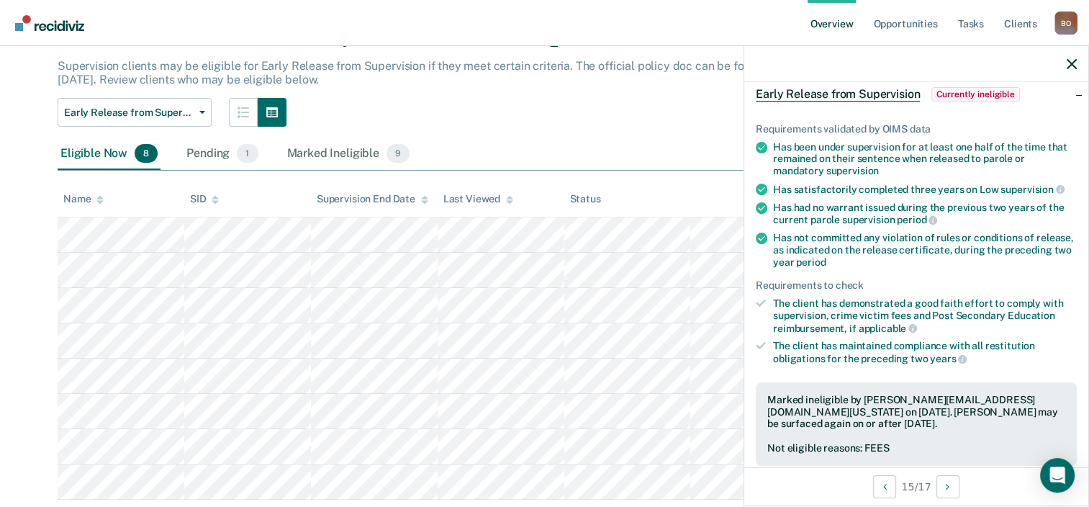
scroll to position [118, 0]
